Goal: Information Seeking & Learning: Learn about a topic

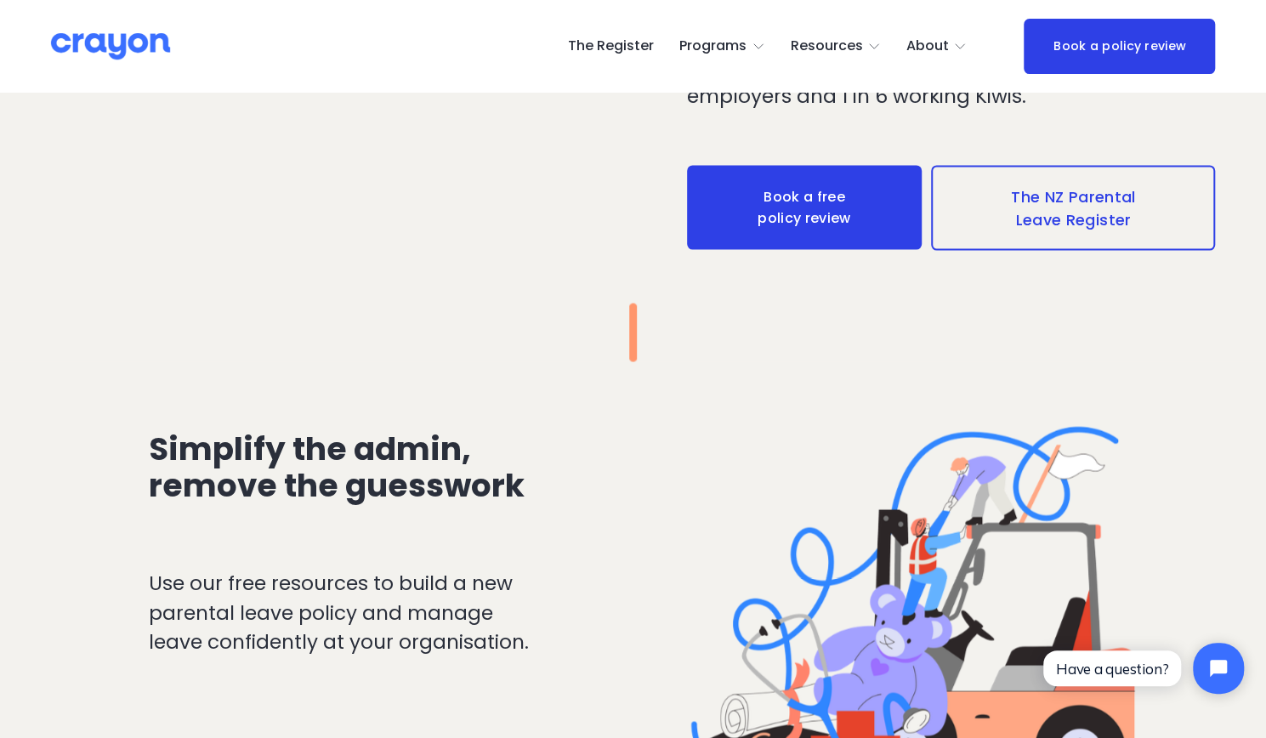
scroll to position [2041, 0]
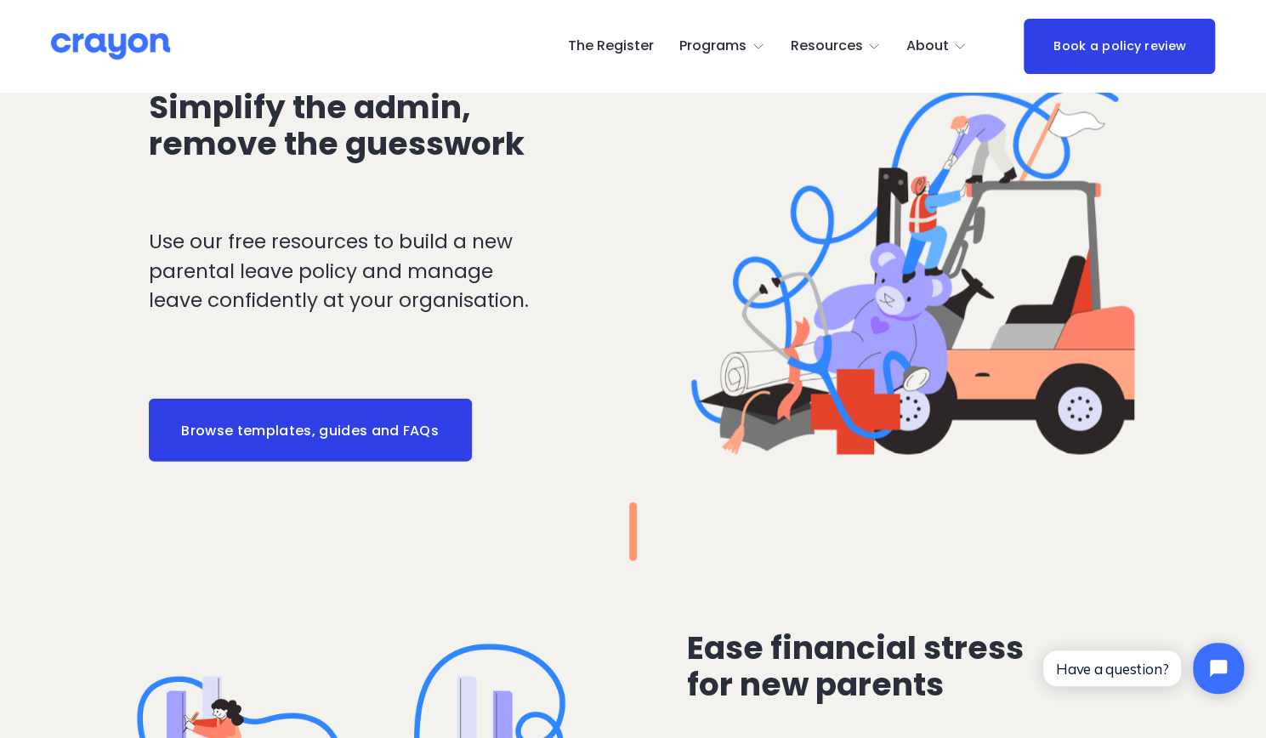
click at [417, 452] on link "Browse templates, guides and FAQs" at bounding box center [310, 430] width 323 height 63
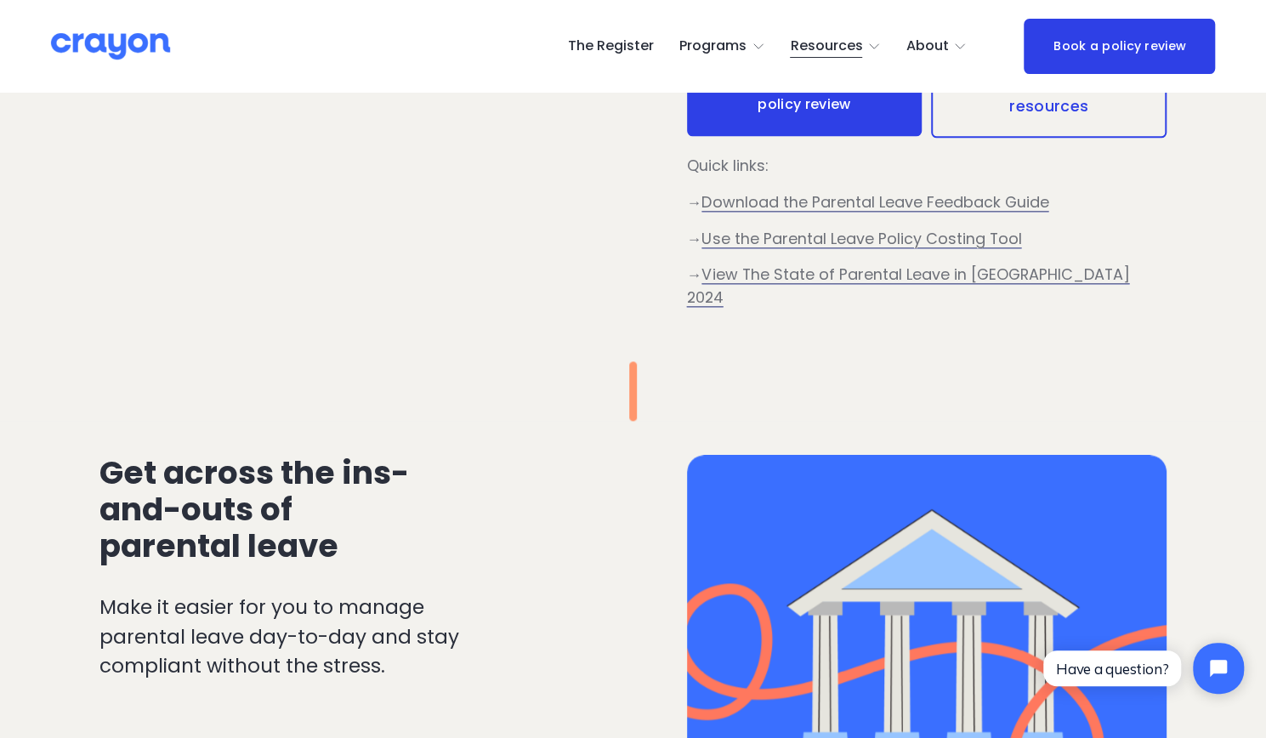
scroll to position [850, 0]
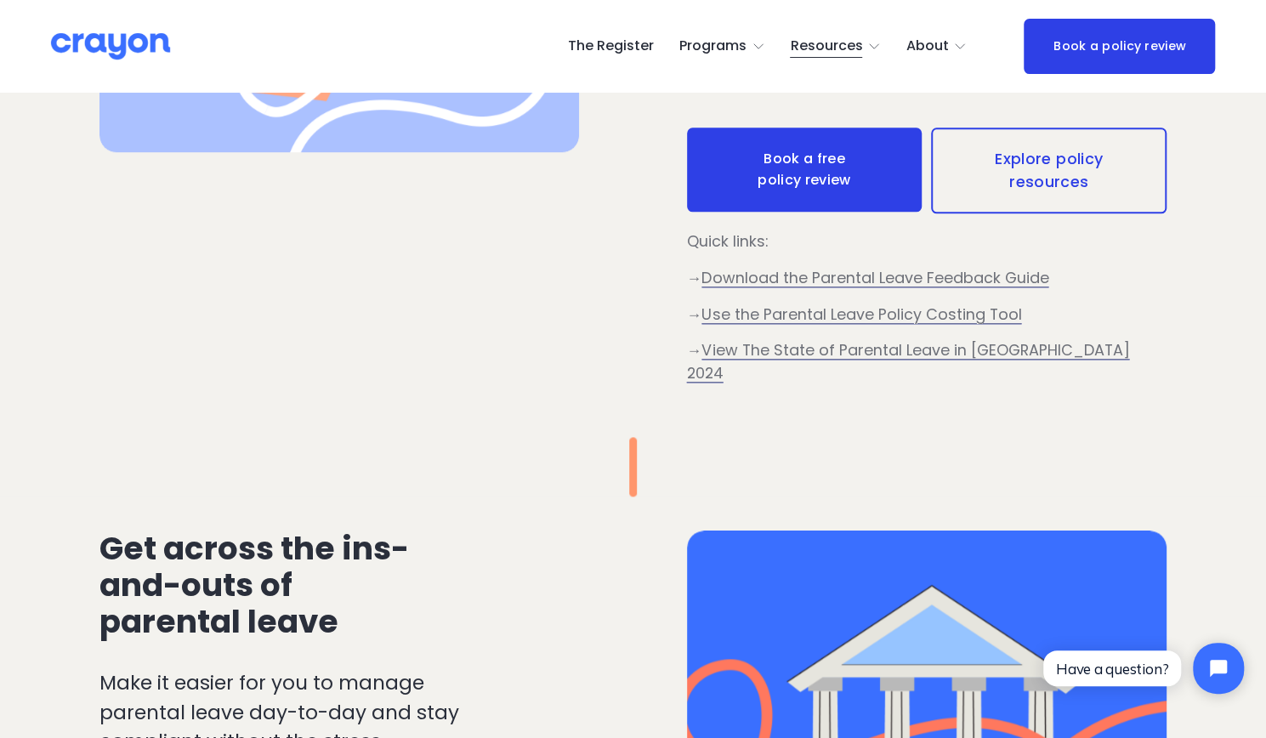
click at [1031, 188] on link "Explore policy resources" at bounding box center [1049, 171] width 236 height 86
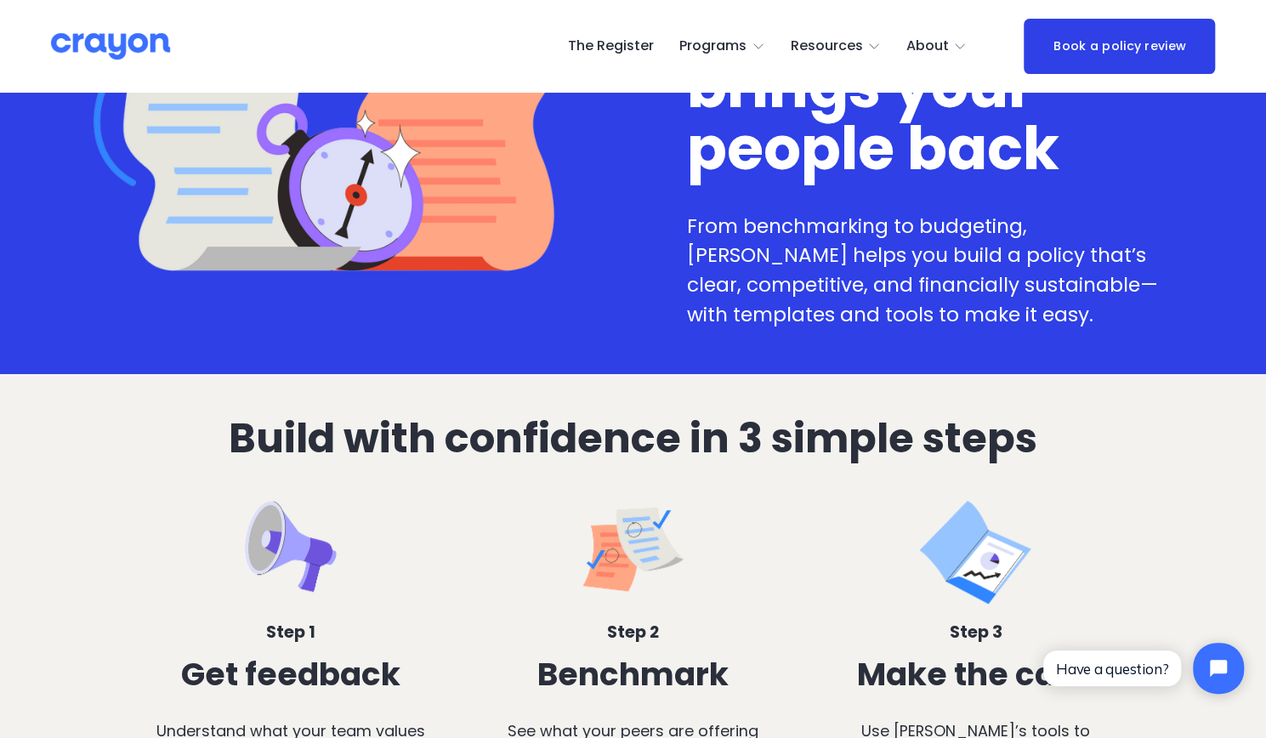
scroll to position [425, 0]
